Goal: Task Accomplishment & Management: Manage account settings

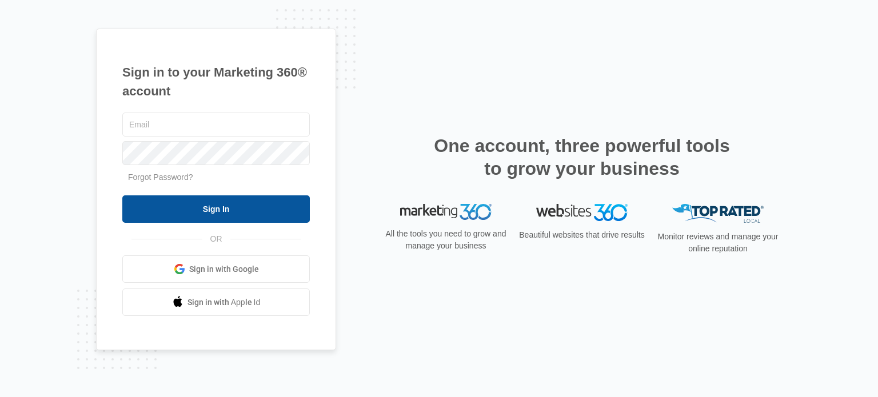
type input "[EMAIL_ADDRESS][PERSON_NAME][DOMAIN_NAME]"
click at [207, 214] on input "Sign In" at bounding box center [215, 208] width 187 height 27
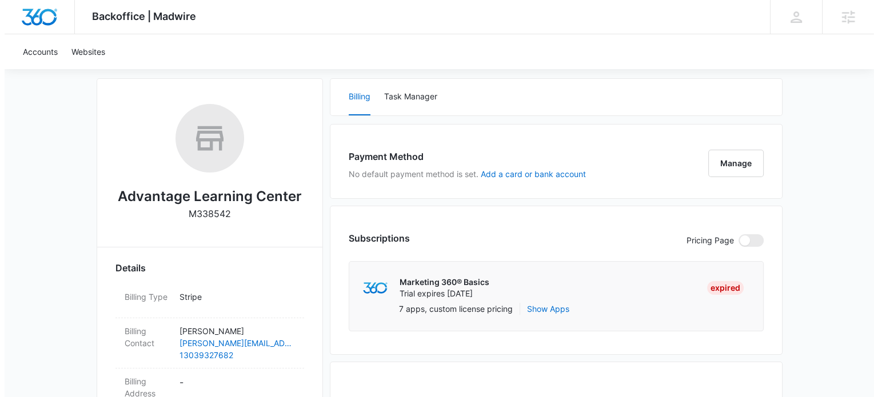
scroll to position [171, 0]
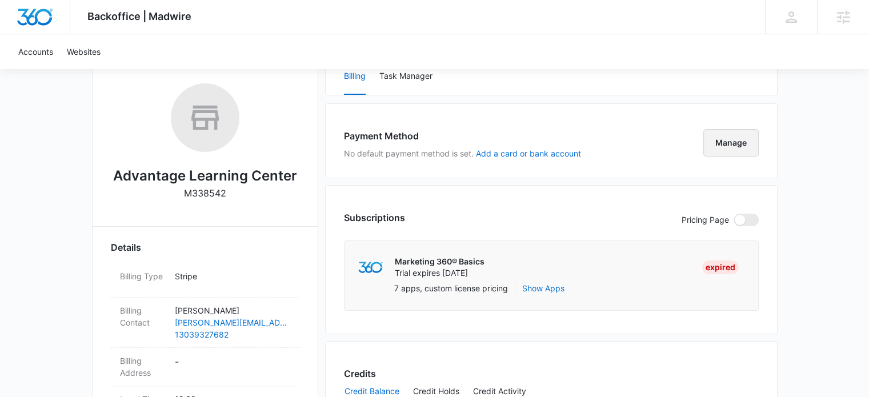
click at [726, 141] on button "Manage" at bounding box center [731, 142] width 55 height 27
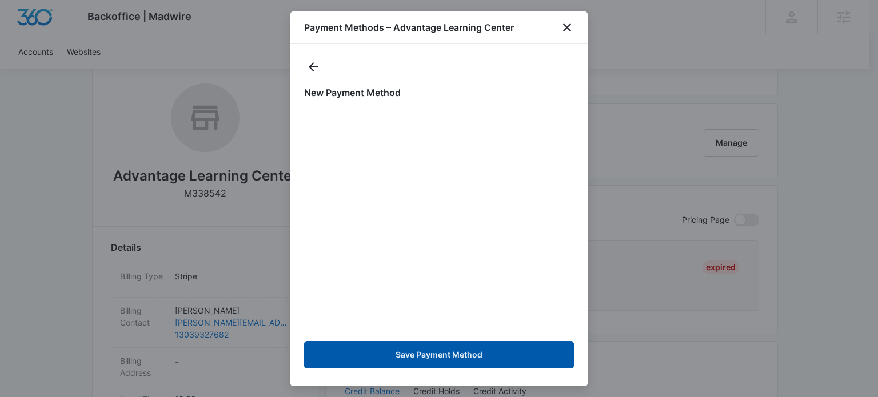
click at [449, 356] on button "Save Payment Method" at bounding box center [439, 354] width 270 height 27
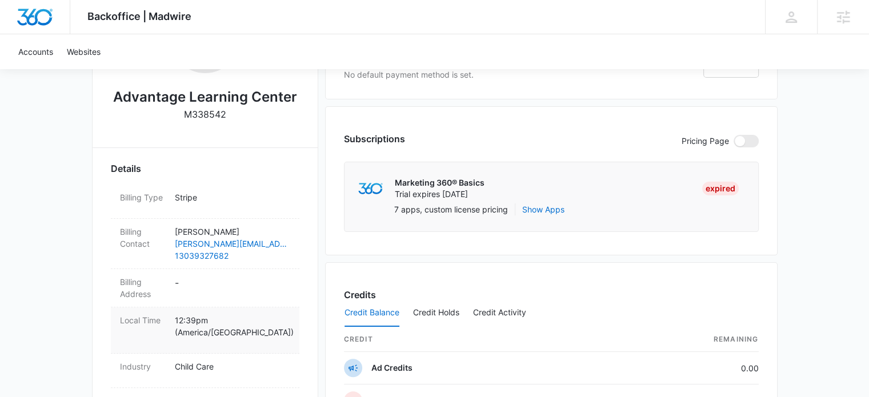
scroll to position [343, 0]
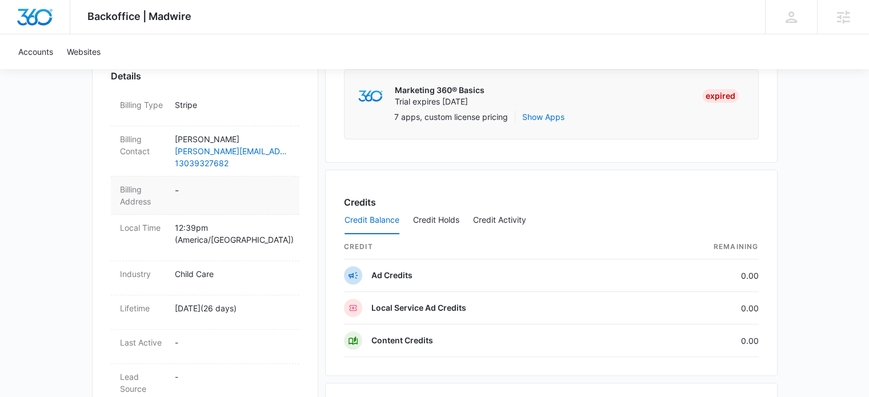
click at [207, 189] on dd "-" at bounding box center [232, 195] width 115 height 24
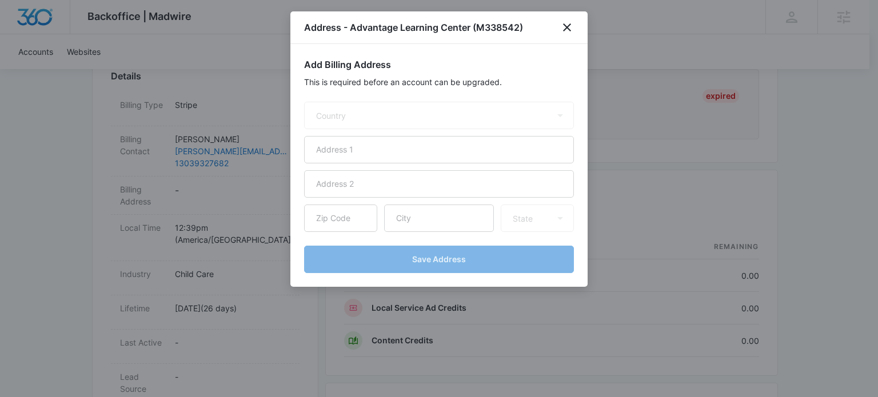
select select "US"
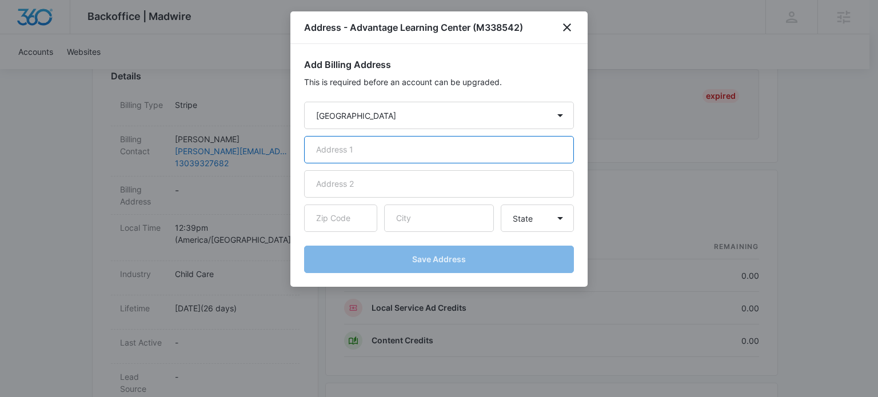
click at [394, 153] on input "text" at bounding box center [439, 149] width 270 height 27
paste input "5959 S Elati St"
type input "5959 S Elati St"
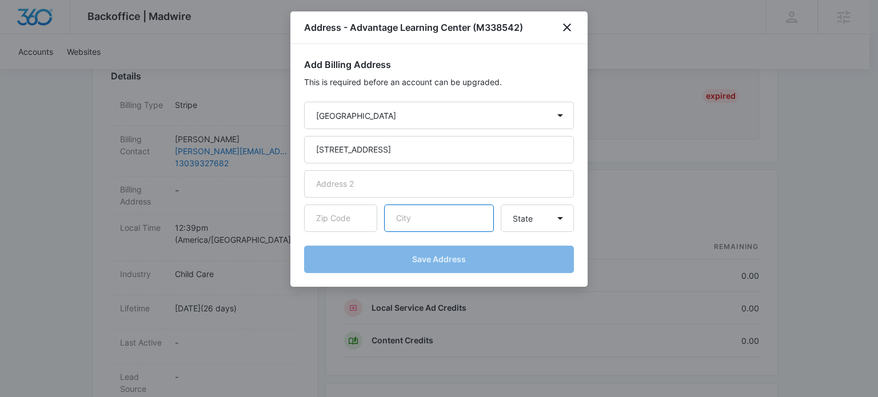
click at [424, 217] on input "text" at bounding box center [439, 218] width 110 height 27
paste input "Littleton"
type input "Littleton"
click at [532, 226] on select "State [US_STATE] [US_STATE] [US_STATE] [US_STATE] [US_STATE] [US_STATE] [US_STA…" at bounding box center [537, 218] width 73 height 27
select select "CO"
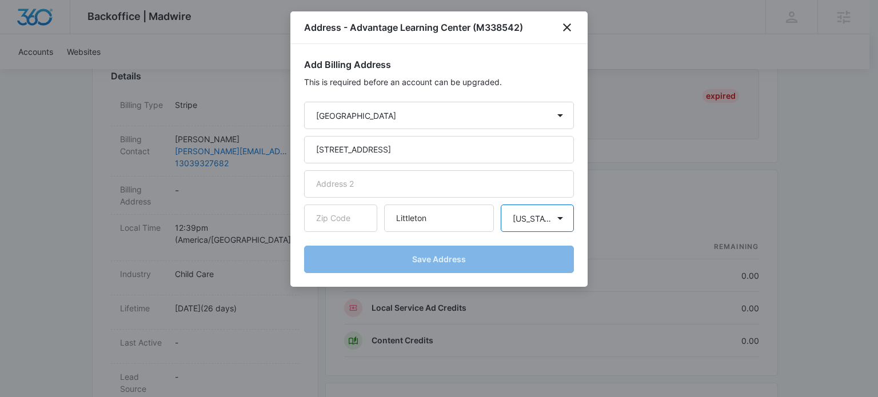
click at [501, 205] on select "State [US_STATE] [US_STATE] [US_STATE] [US_STATE] [US_STATE] [US_STATE] [US_STA…" at bounding box center [537, 218] width 73 height 27
click at [345, 223] on input "text" at bounding box center [340, 218] width 73 height 27
paste input "80120"
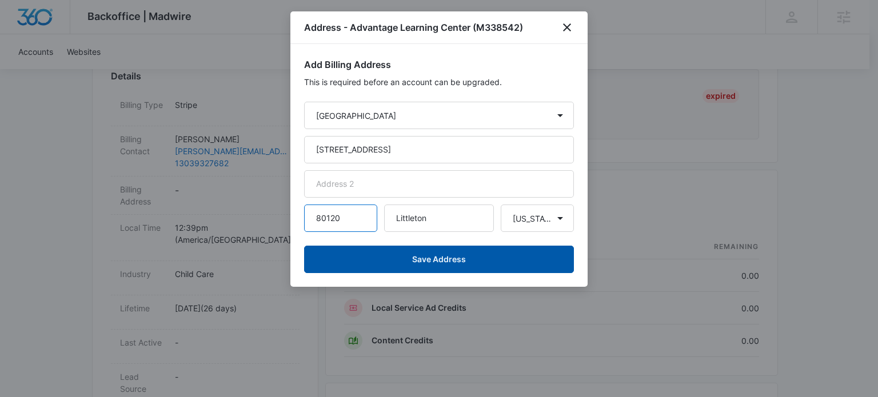
type input "80120"
click at [444, 257] on button "Save Address" at bounding box center [439, 259] width 270 height 27
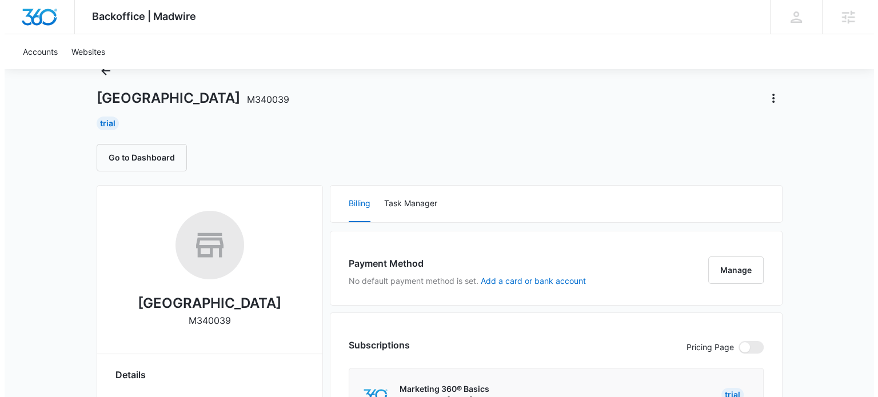
scroll to position [114, 0]
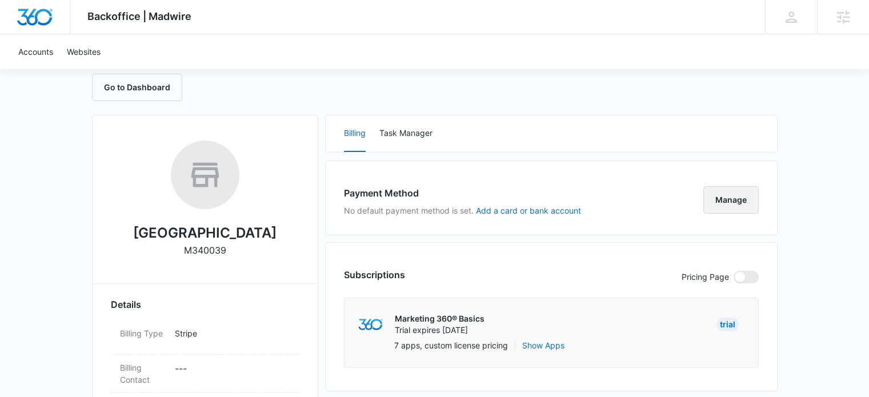
click at [734, 201] on button "Manage" at bounding box center [731, 199] width 55 height 27
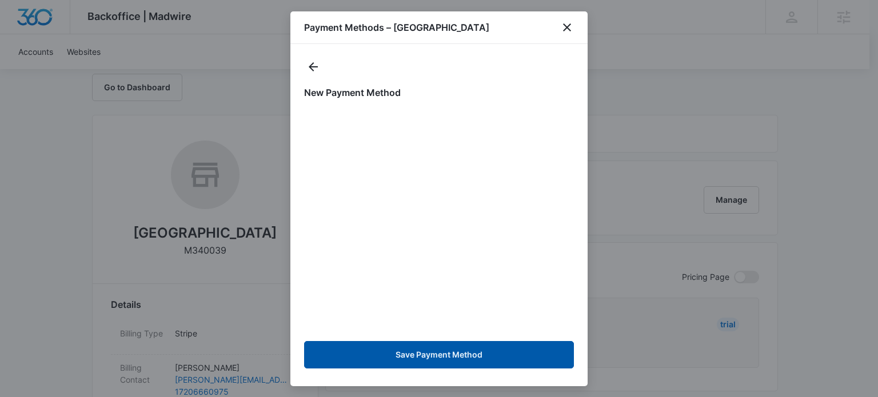
click at [448, 360] on button "Save Payment Method" at bounding box center [439, 354] width 270 height 27
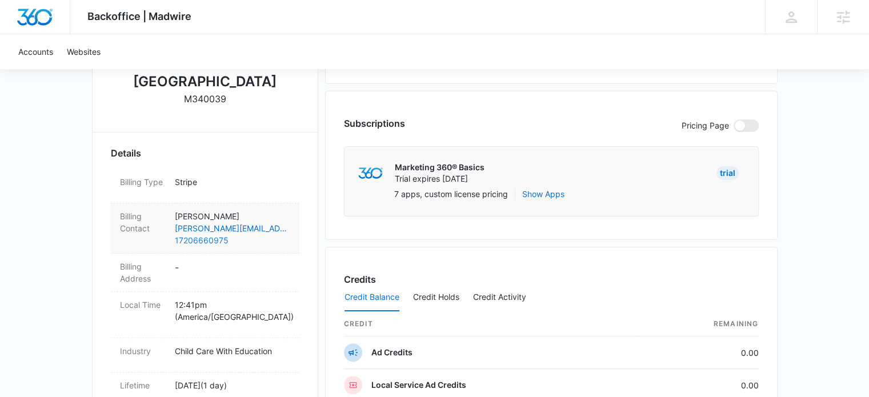
scroll to position [286, 0]
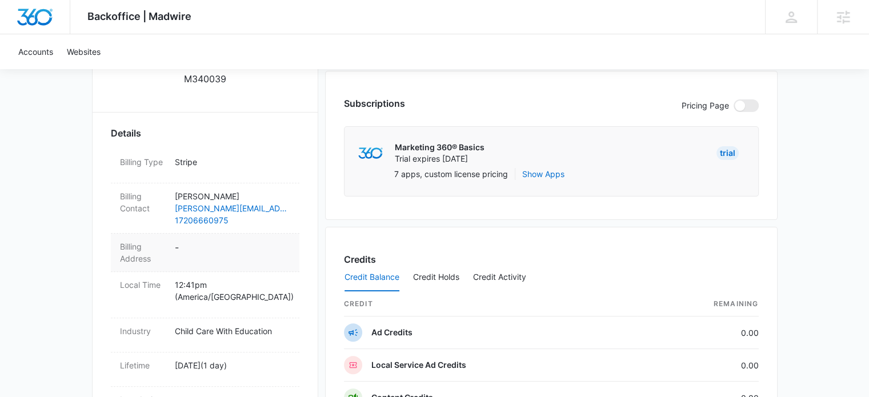
click at [191, 246] on dd "-" at bounding box center [232, 253] width 115 height 24
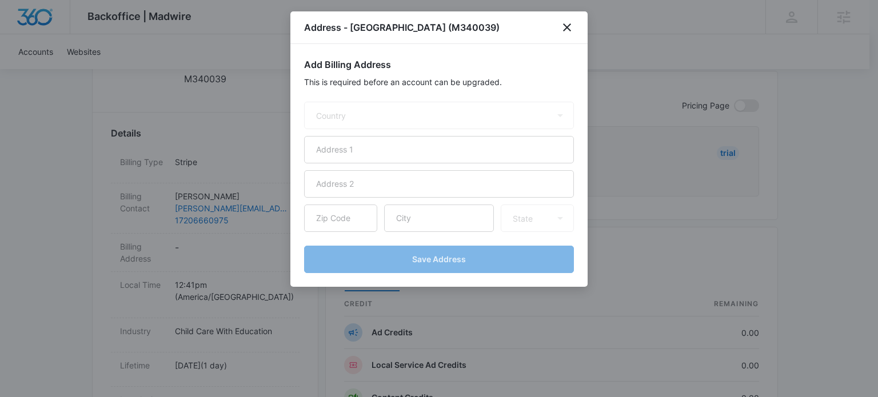
select select "US"
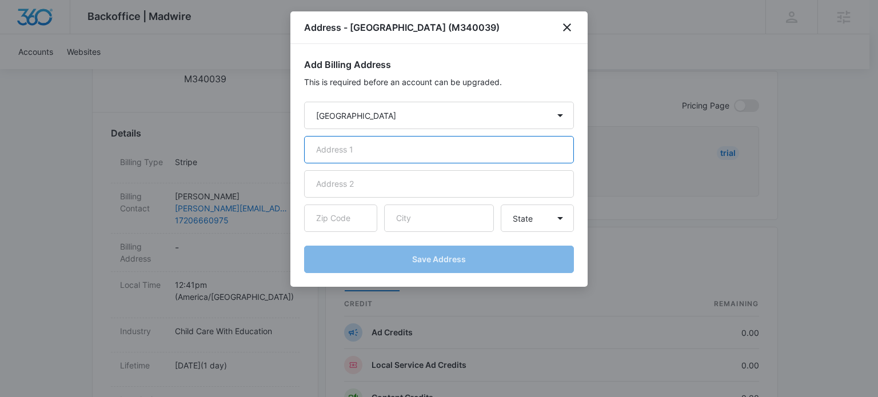
click at [387, 155] on input "text" at bounding box center [439, 149] width 270 height 27
paste input "[STREET_ADDRESS]"
type input "[STREET_ADDRESS]"
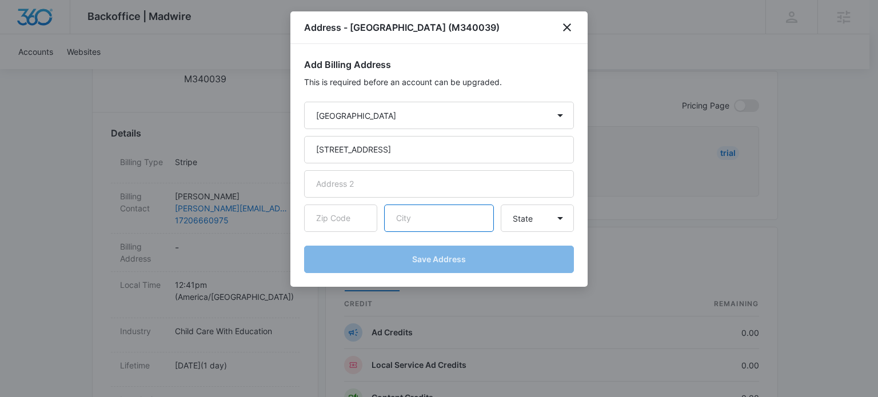
click at [404, 213] on input "text" at bounding box center [439, 218] width 110 height 27
paste input "Littleton"
type input "Littleton"
click at [536, 222] on select "State [US_STATE] [US_STATE] [US_STATE] [US_STATE] [US_STATE] [US_STATE] [US_STA…" at bounding box center [537, 218] width 73 height 27
select select "CO"
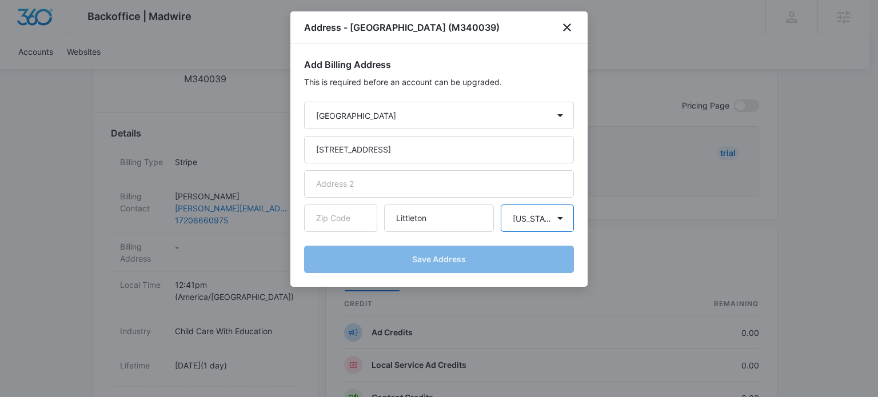
click at [501, 205] on select "State [US_STATE] [US_STATE] [US_STATE] [US_STATE] [US_STATE] [US_STATE] [US_STA…" at bounding box center [537, 218] width 73 height 27
click at [357, 223] on input "text" at bounding box center [340, 218] width 73 height 27
paste input "80120"
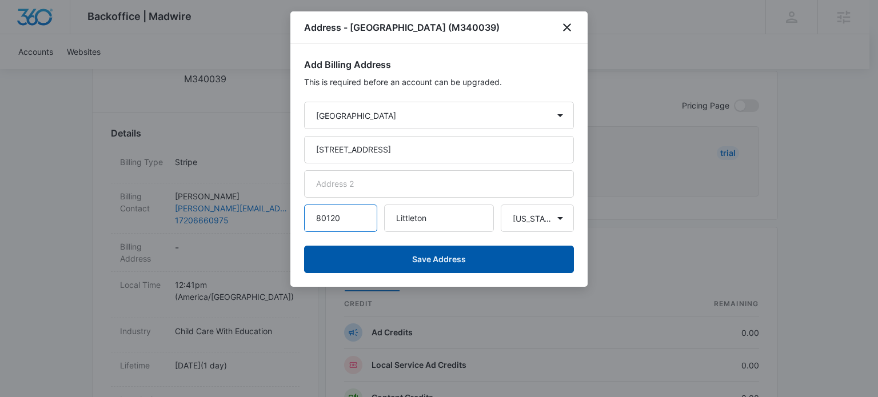
type input "80120"
click at [450, 259] on button "Save Address" at bounding box center [439, 259] width 270 height 27
